Goal: Task Accomplishment & Management: Use online tool/utility

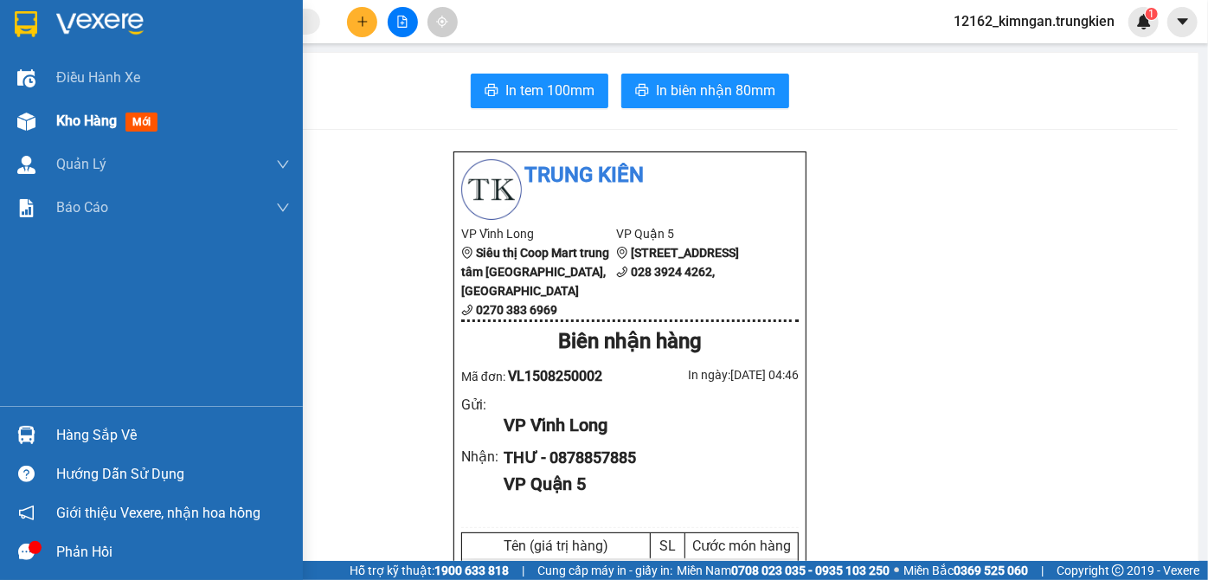
click at [57, 118] on span "Kho hàng" at bounding box center [86, 120] width 61 height 16
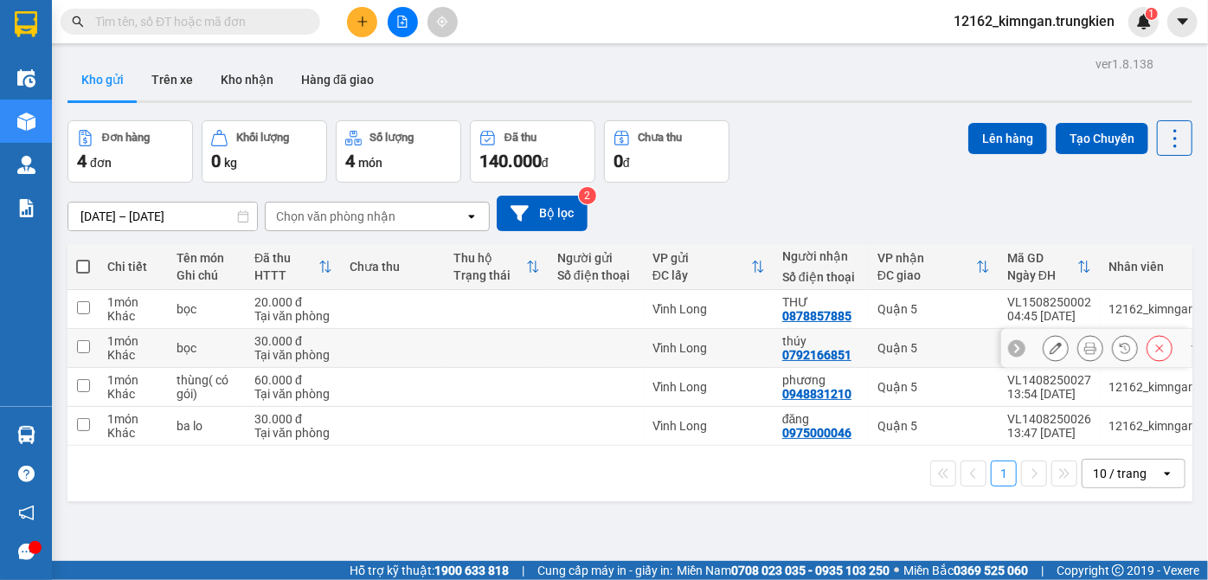
click at [576, 342] on div at bounding box center [596, 348] width 78 height 14
checkbox input "true"
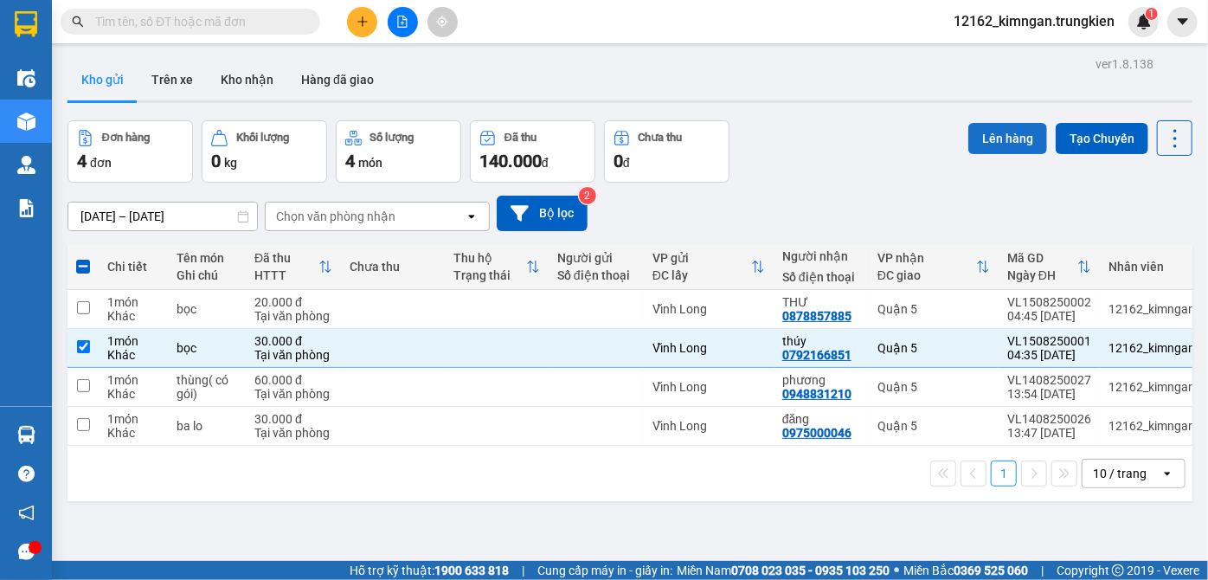
click at [992, 132] on button "Lên hàng" at bounding box center [1007, 138] width 79 height 31
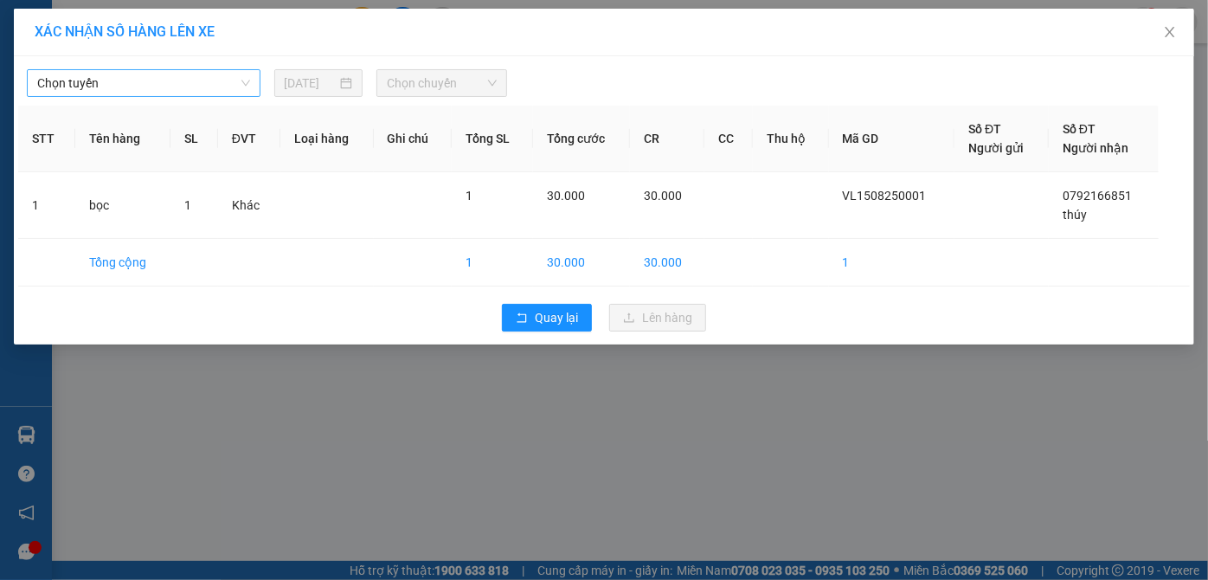
click at [201, 77] on span "Chọn tuyến" at bounding box center [143, 83] width 213 height 26
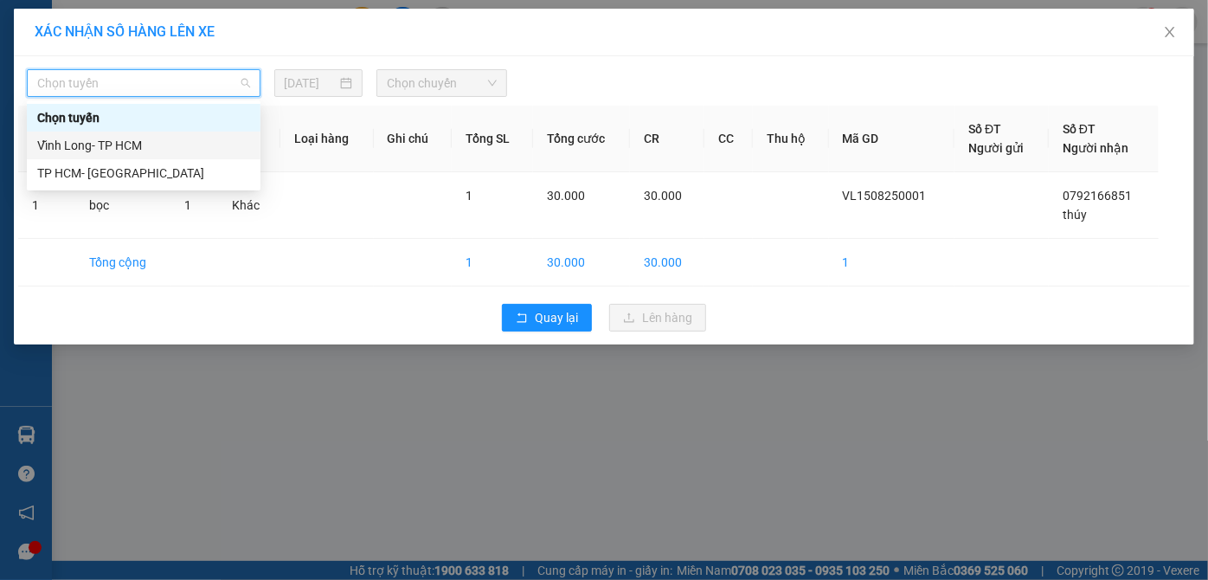
click at [189, 149] on div "Vĩnh Long- TP HCM" at bounding box center [143, 145] width 213 height 19
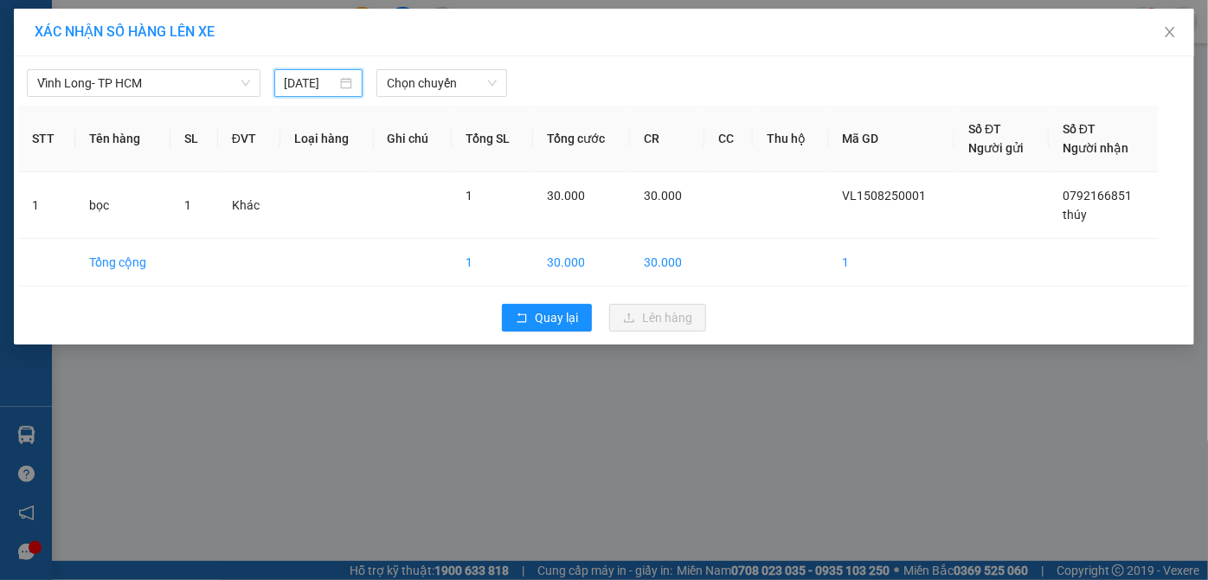
click at [316, 83] on input "[DATE]" at bounding box center [311, 83] width 53 height 19
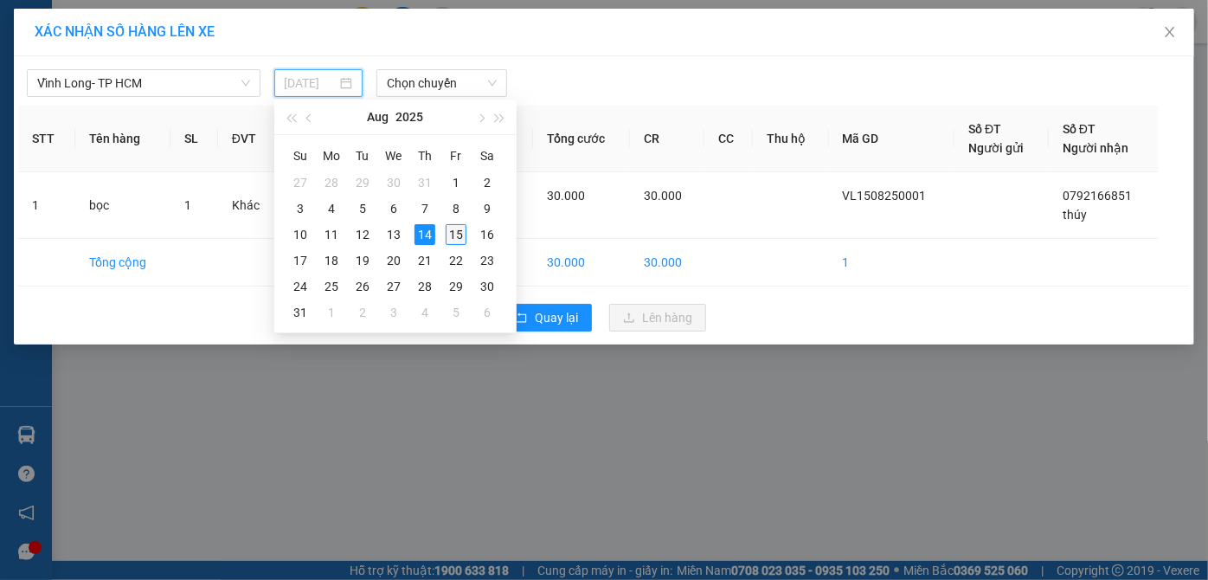
click at [453, 227] on div "15" at bounding box center [456, 234] width 21 height 21
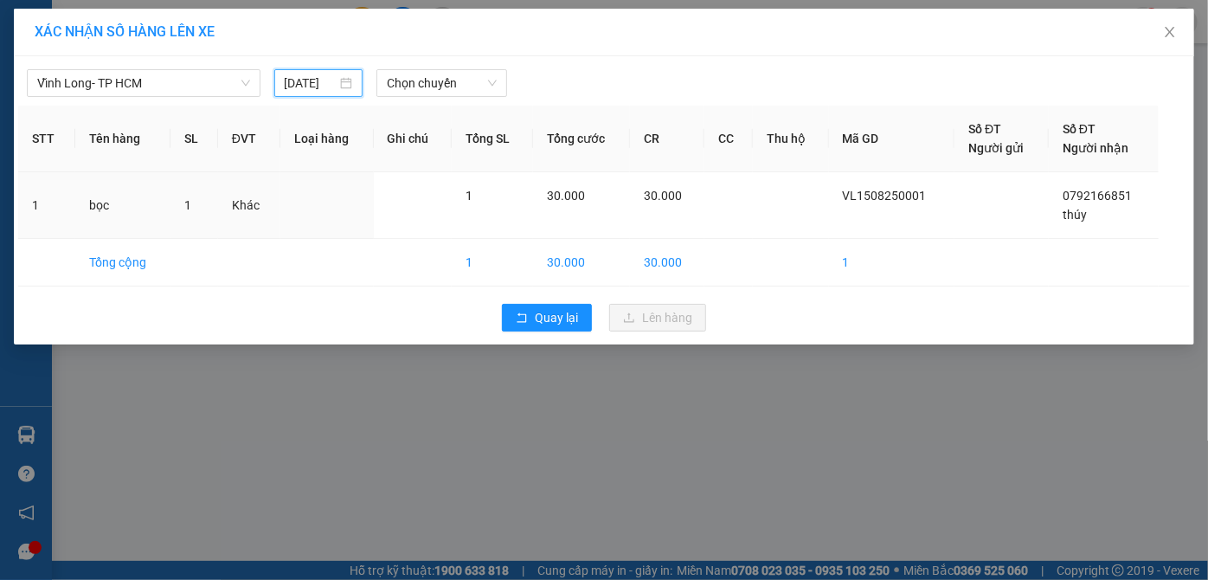
type input "[DATE]"
click at [455, 85] on span "Chọn chuyến" at bounding box center [442, 83] width 110 height 26
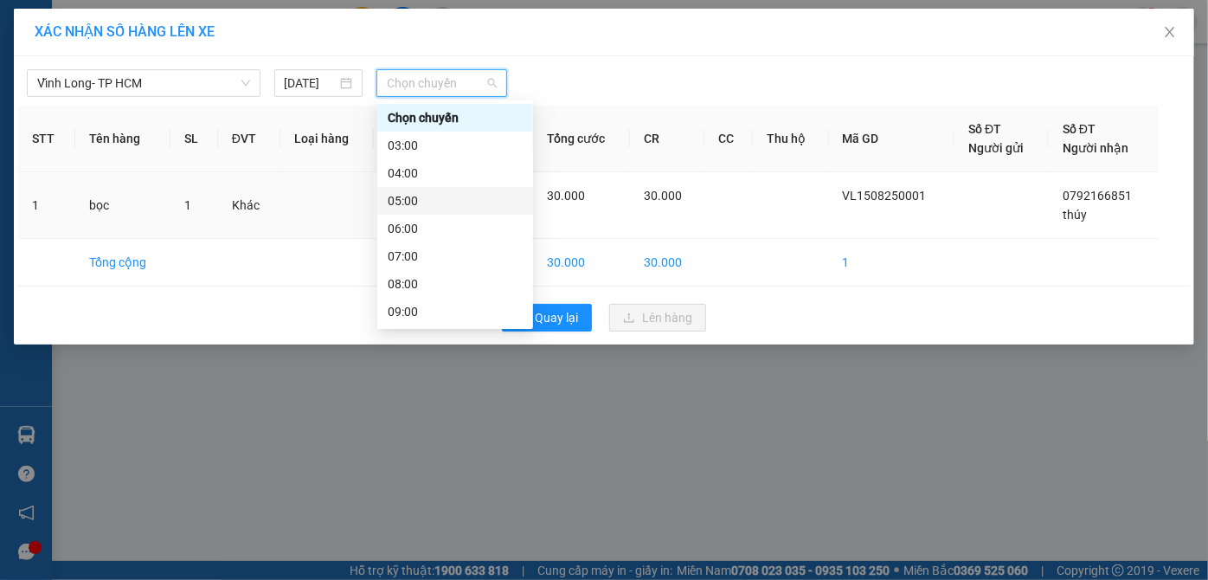
click at [428, 202] on div "05:00" at bounding box center [455, 200] width 135 height 19
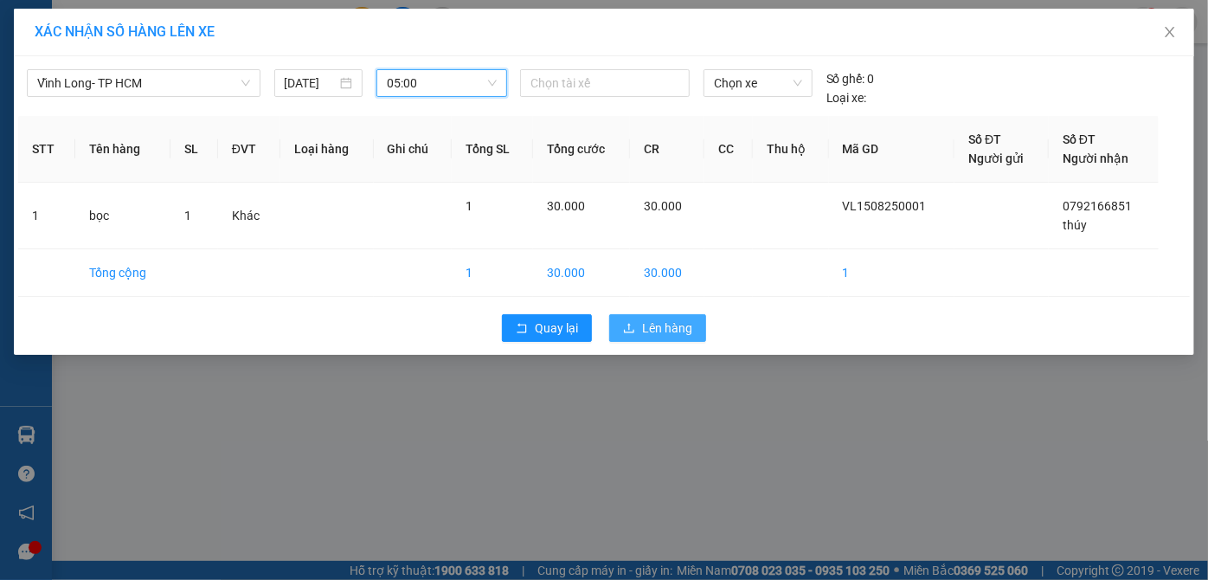
click at [693, 324] on button "Lên hàng" at bounding box center [657, 328] width 97 height 28
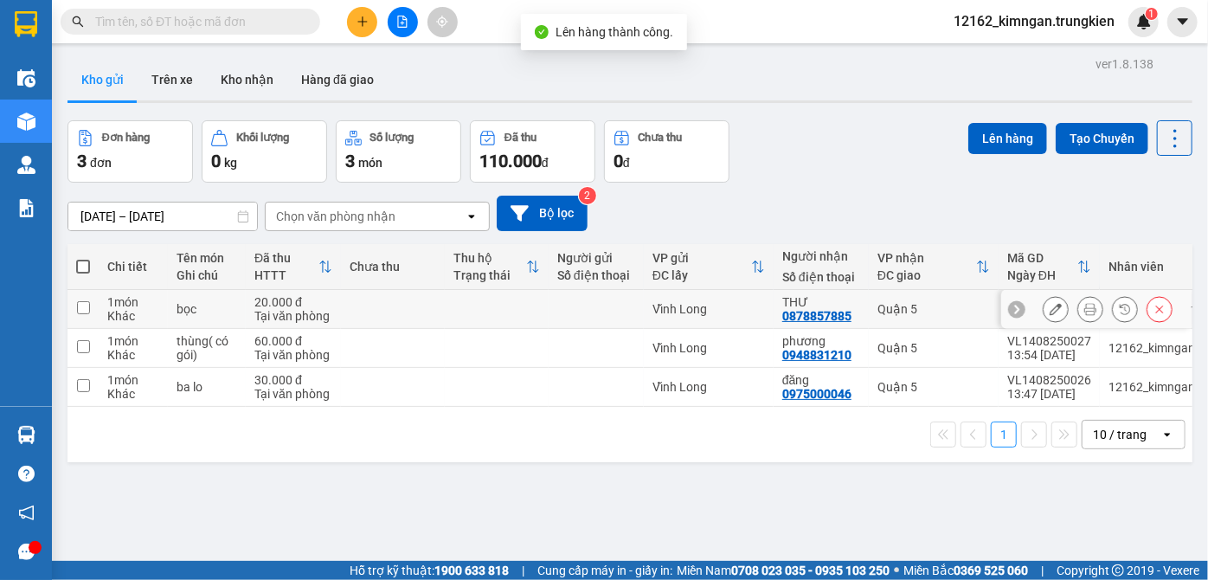
click at [768, 311] on td "Vĩnh Long" at bounding box center [709, 309] width 130 height 39
checkbox input "true"
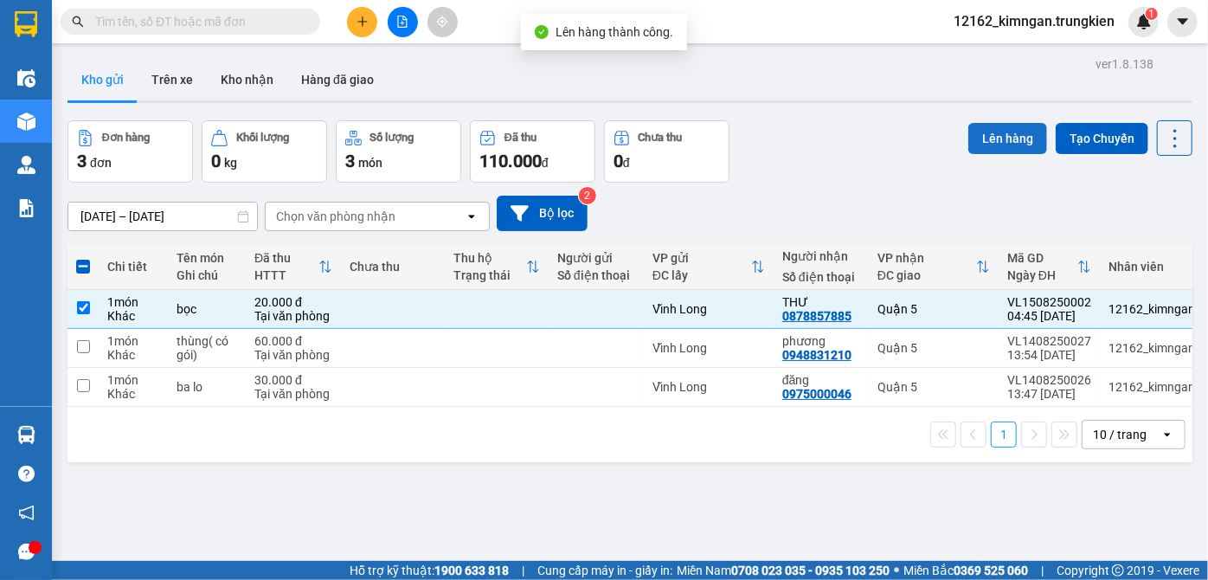
click at [1005, 143] on button "Lên hàng" at bounding box center [1007, 138] width 79 height 31
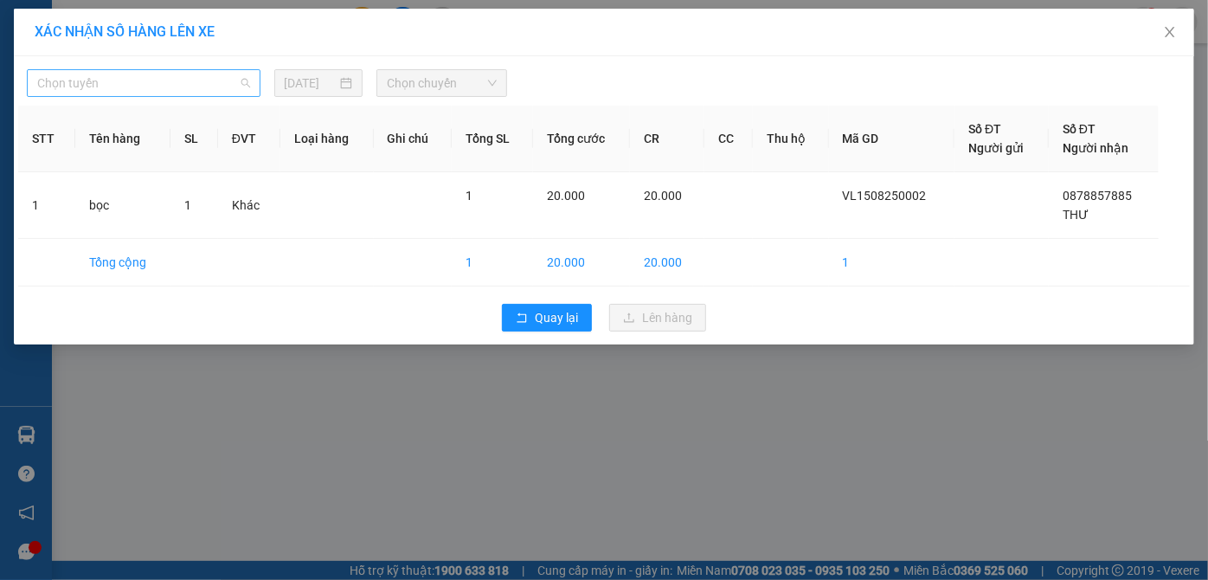
click at [191, 82] on span "Chọn tuyến" at bounding box center [143, 83] width 213 height 26
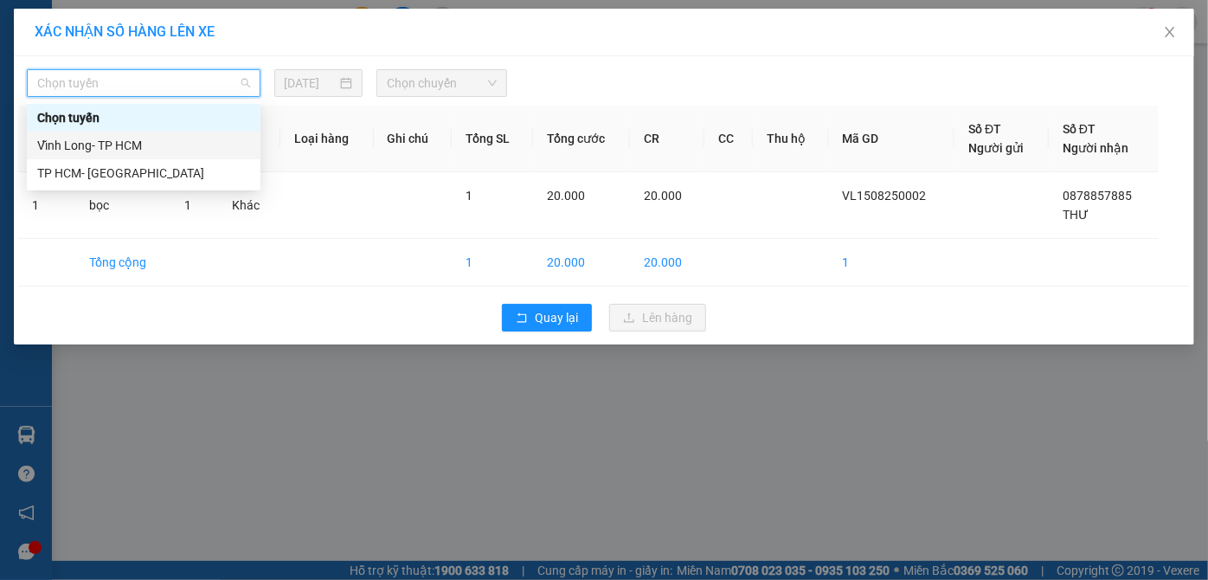
click at [177, 151] on div "Vĩnh Long- TP HCM" at bounding box center [143, 145] width 213 height 19
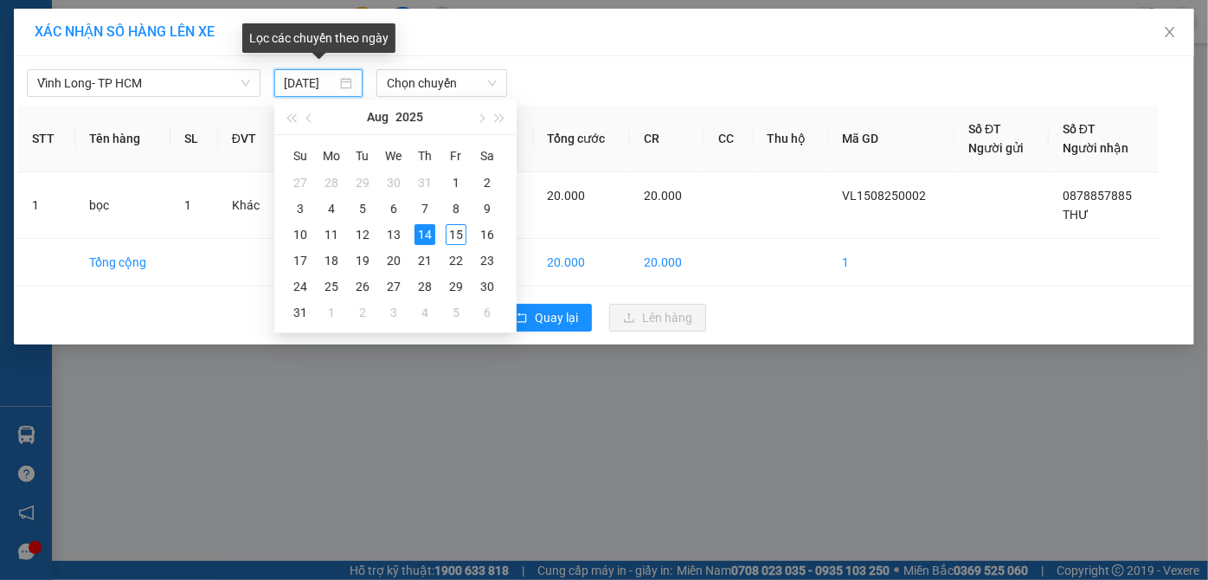
click at [325, 83] on input "[DATE]" at bounding box center [311, 83] width 53 height 19
click at [454, 235] on div "15" at bounding box center [456, 234] width 21 height 21
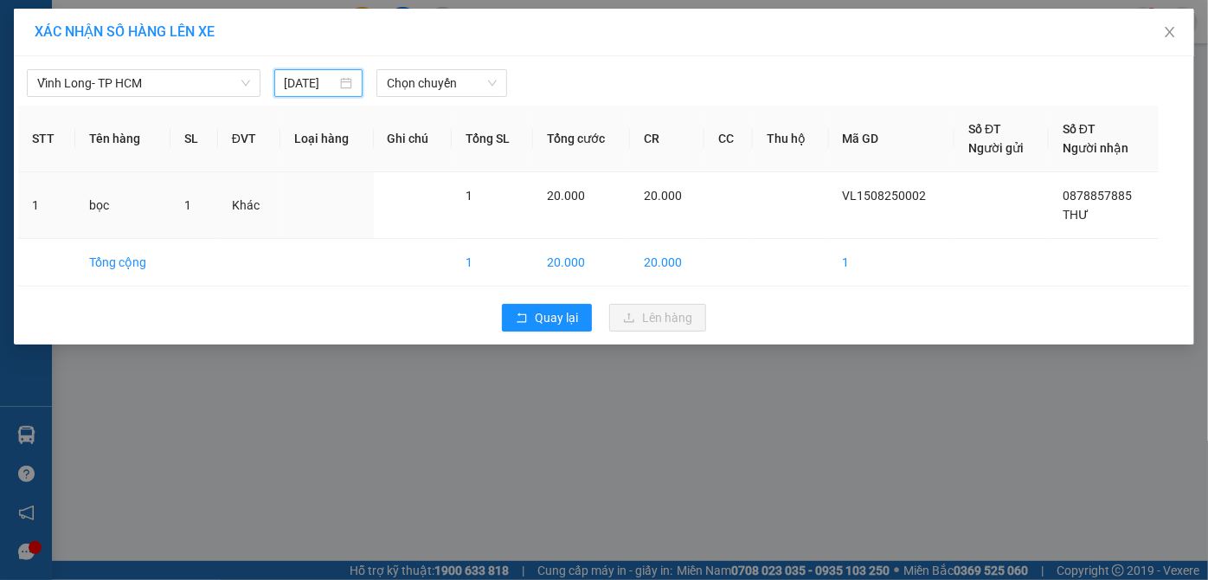
type input "[DATE]"
click at [440, 80] on span "Chọn chuyến" at bounding box center [442, 83] width 110 height 26
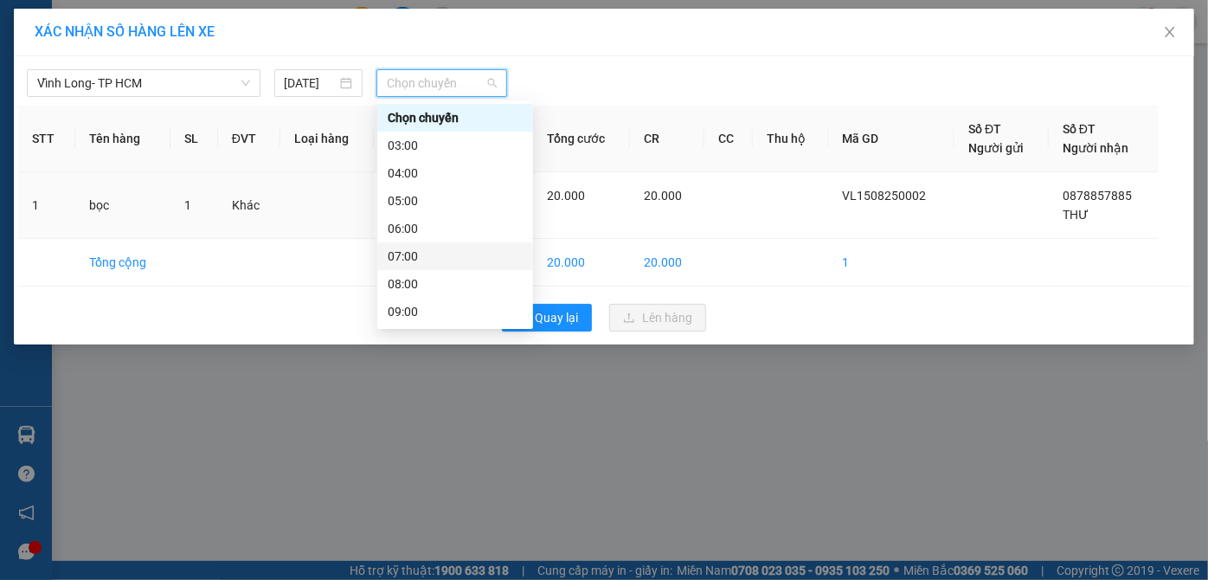
click at [431, 261] on div "07:00" at bounding box center [455, 256] width 135 height 19
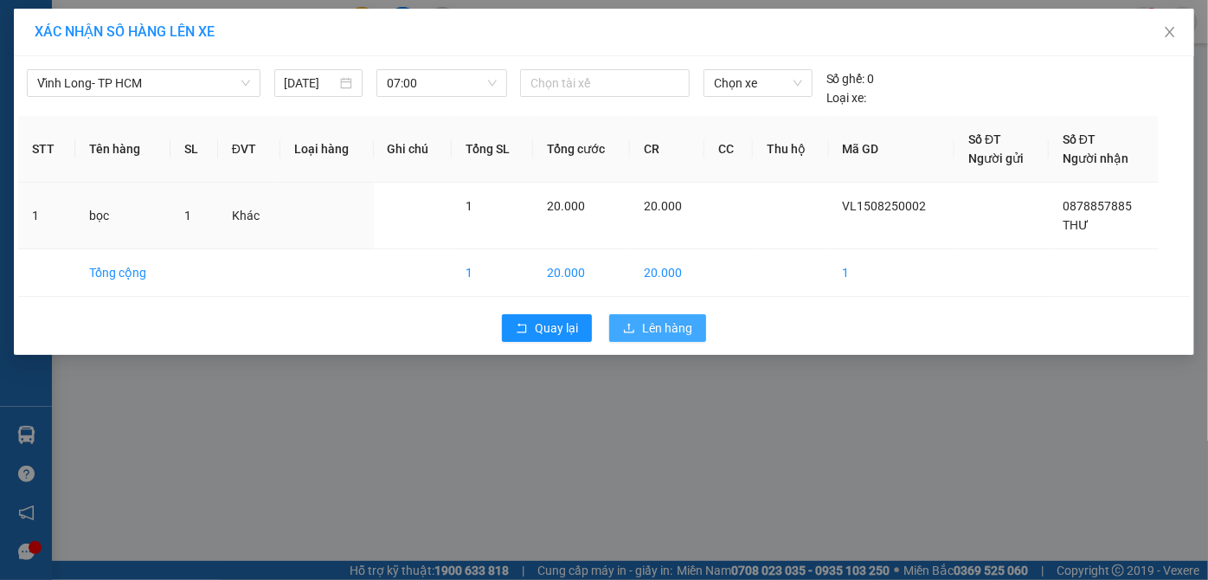
click at [639, 318] on button "Lên hàng" at bounding box center [657, 328] width 97 height 28
